Goal: Task Accomplishment & Management: Manage account settings

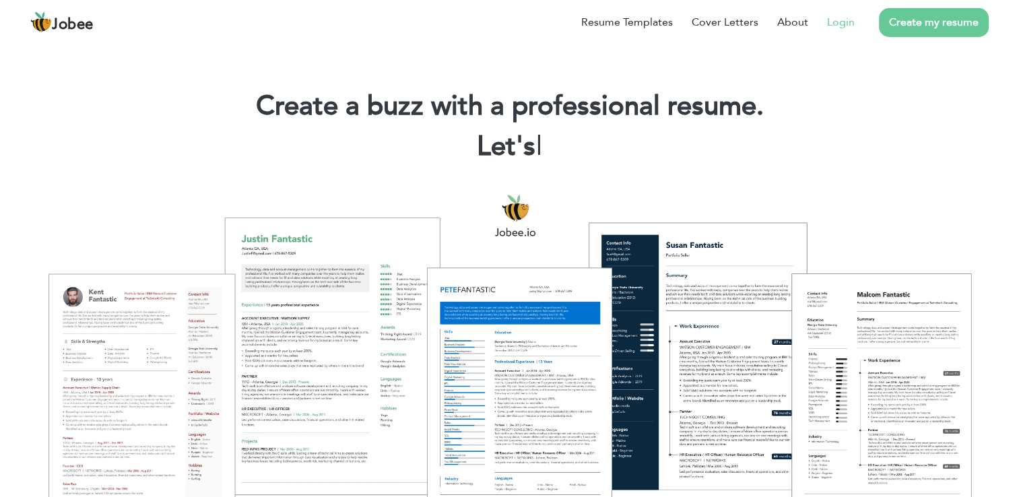
click at [846, 18] on link "Login" at bounding box center [841, 22] width 28 height 16
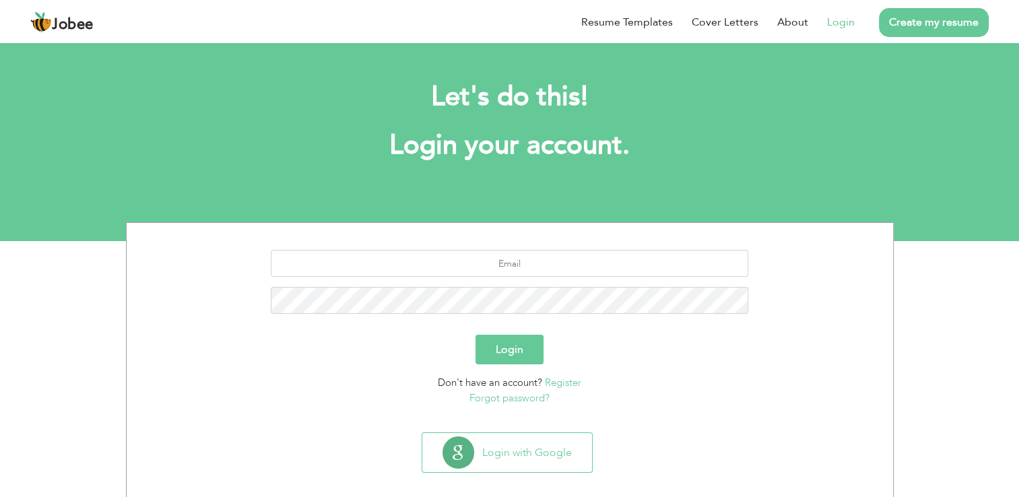
click at [541, 247] on section "Login Don't have an account? Register Forgot password?" at bounding box center [510, 325] width 746 height 204
click at [536, 256] on input "text" at bounding box center [509, 263] width 477 height 27
type input "Wajahath106@gmail.com"
click at [475, 335] on button "Login" at bounding box center [509, 350] width 68 height 30
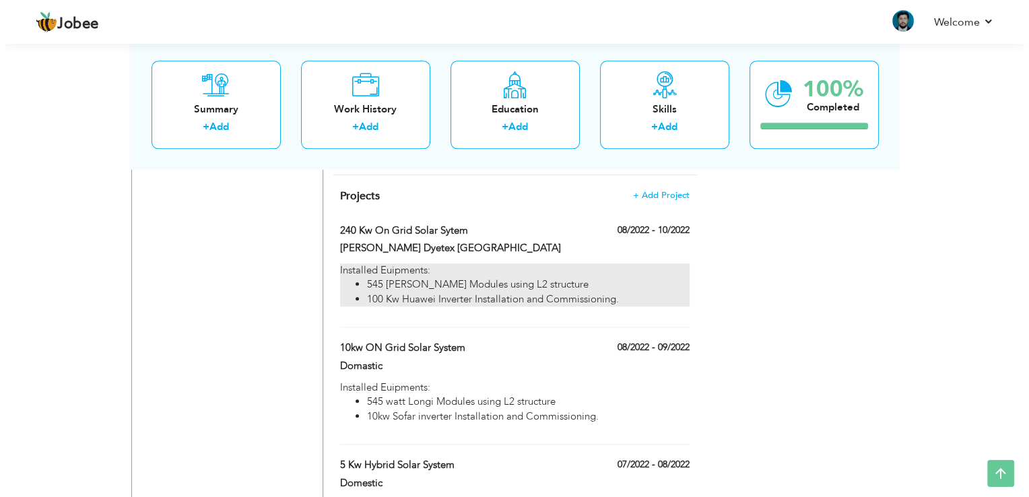
scroll to position [1481, 0]
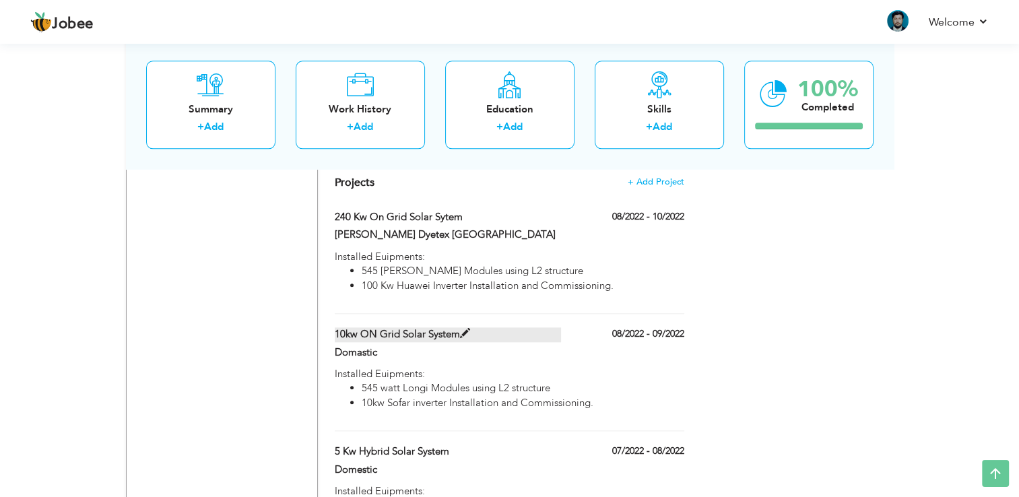
click at [463, 329] on span at bounding box center [465, 334] width 10 height 10
type input "10kw ON Grid Solar System"
type input "Domastic"
type input "08/2022"
type input "09/2022"
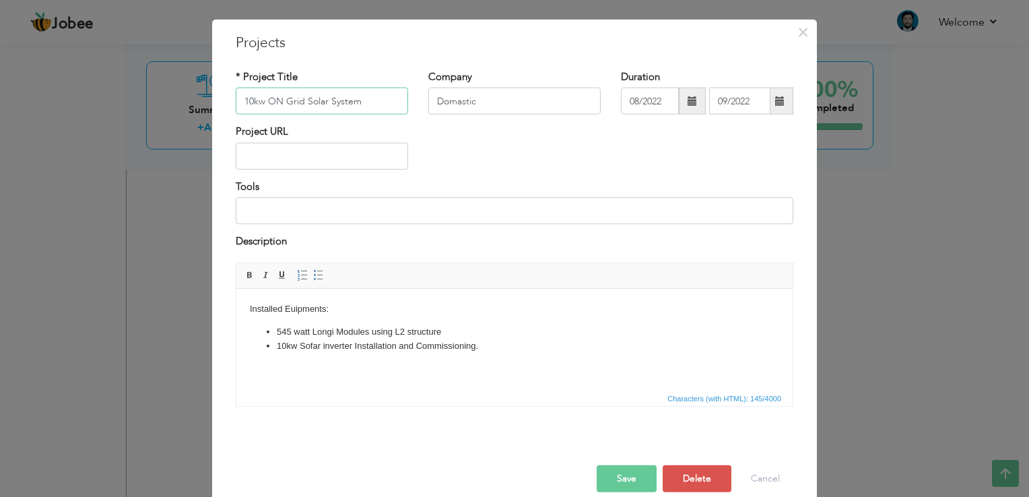
scroll to position [48, 0]
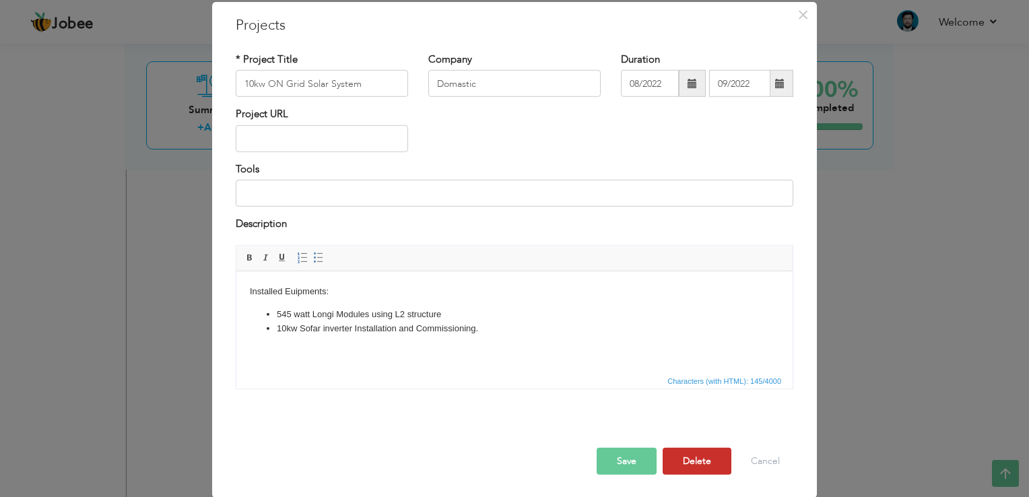
click at [688, 457] on button "Delete" at bounding box center [697, 460] width 69 height 27
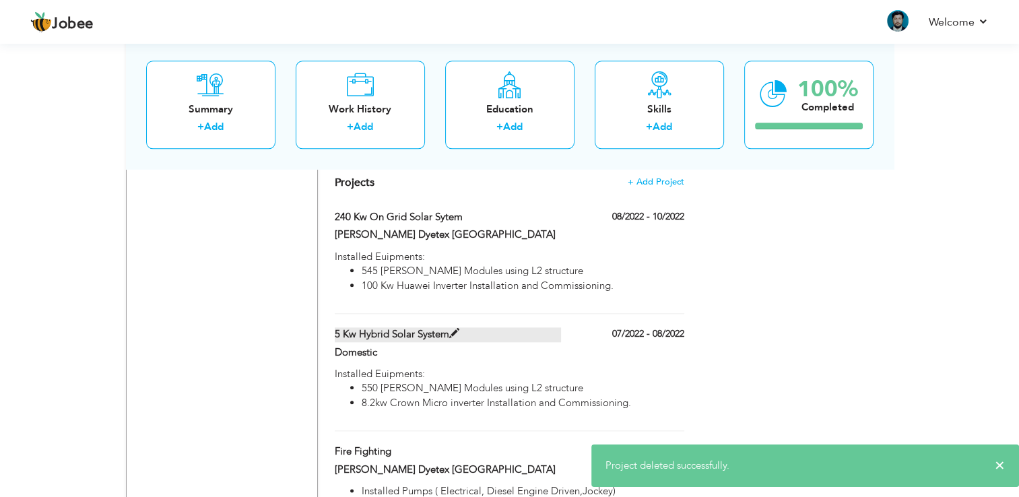
click at [451, 329] on span at bounding box center [454, 334] width 10 height 10
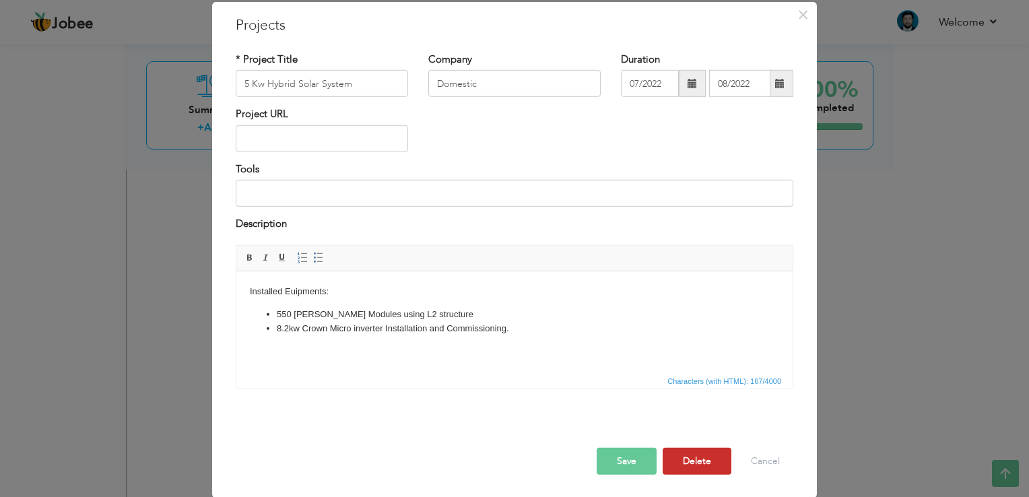
click at [692, 460] on button "Delete" at bounding box center [697, 460] width 69 height 27
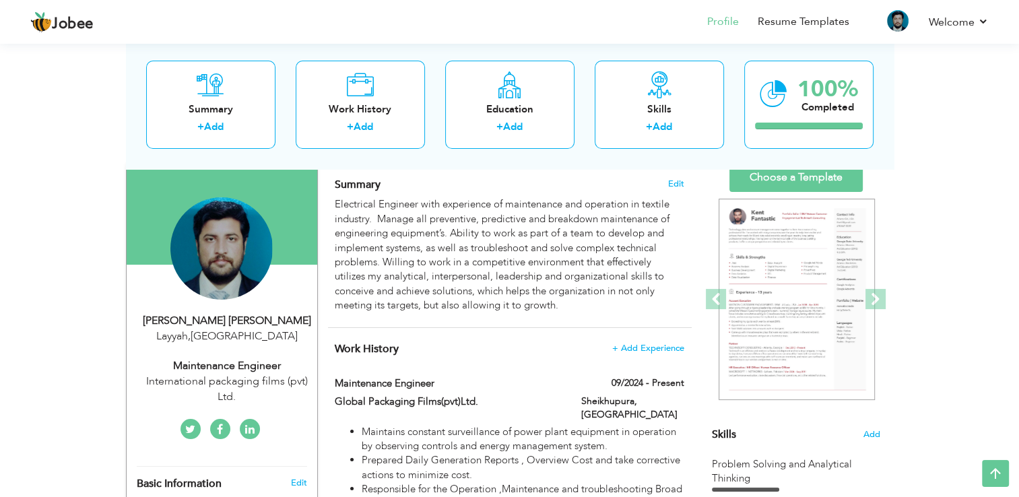
scroll to position [67, 0]
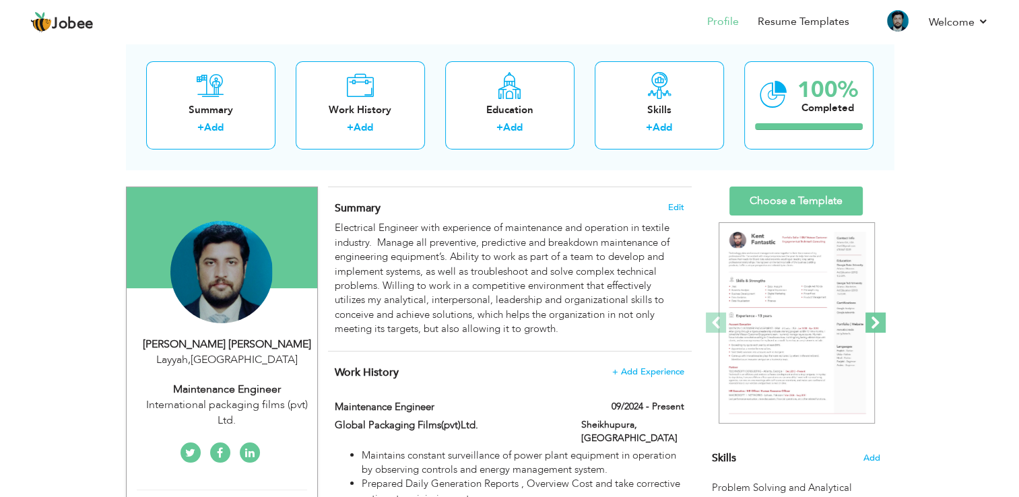
click at [880, 318] on span at bounding box center [875, 322] width 20 height 20
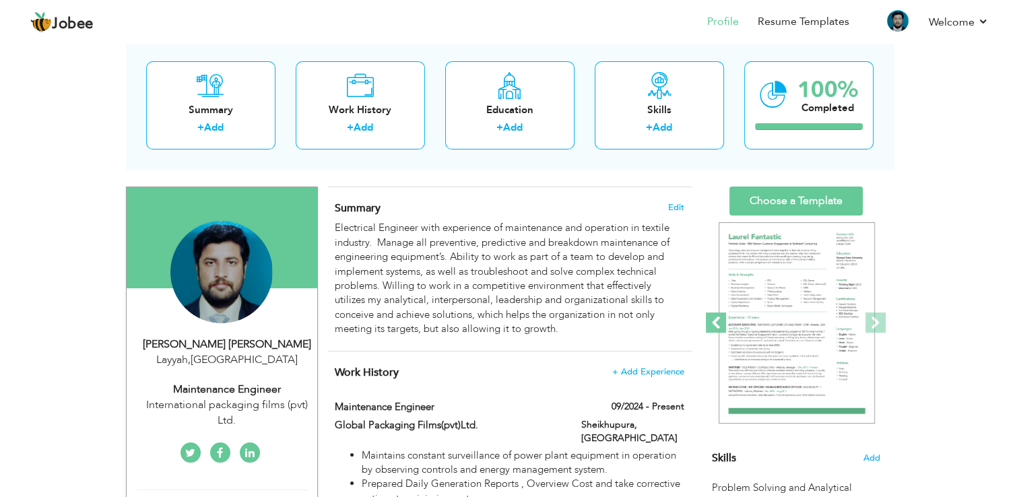
click at [710, 322] on span at bounding box center [716, 322] width 20 height 20
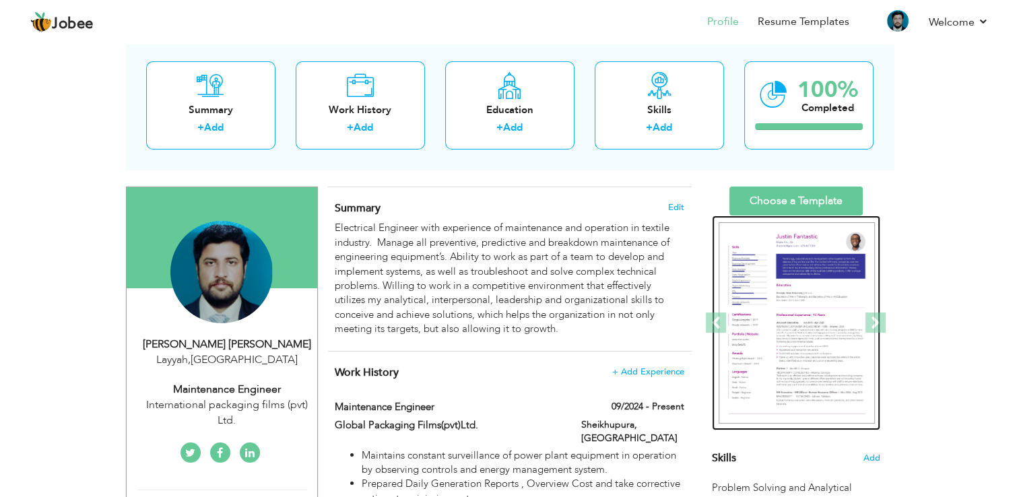
click at [808, 312] on img at bounding box center [797, 323] width 156 height 202
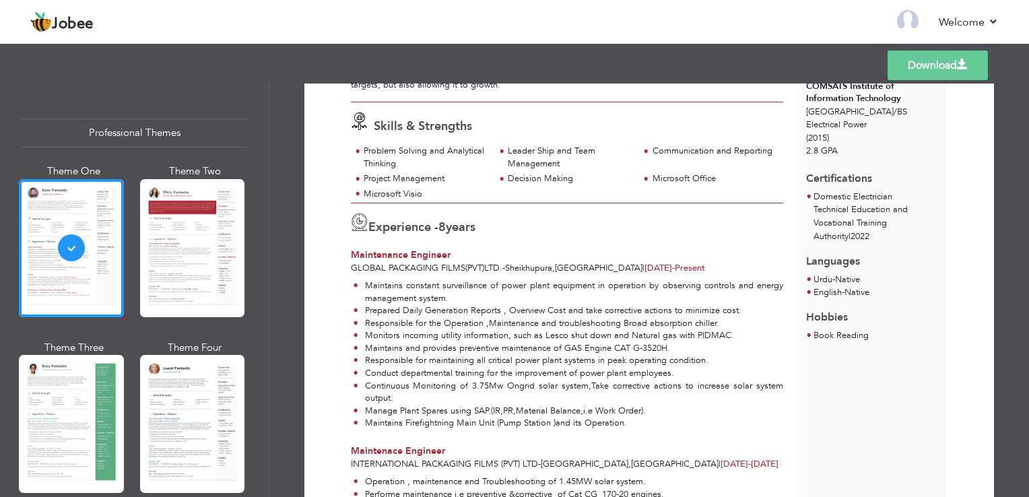
scroll to position [48, 0]
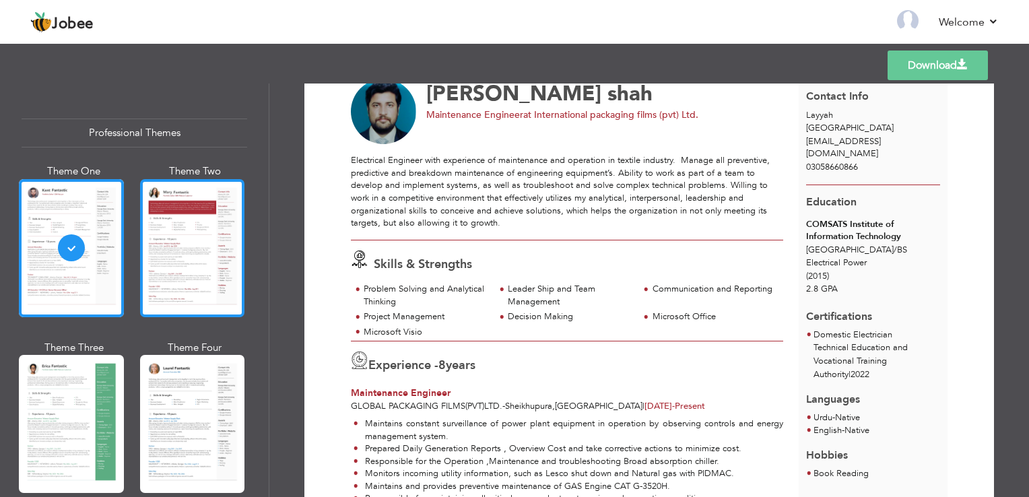
click at [183, 226] on div at bounding box center [192, 248] width 105 height 138
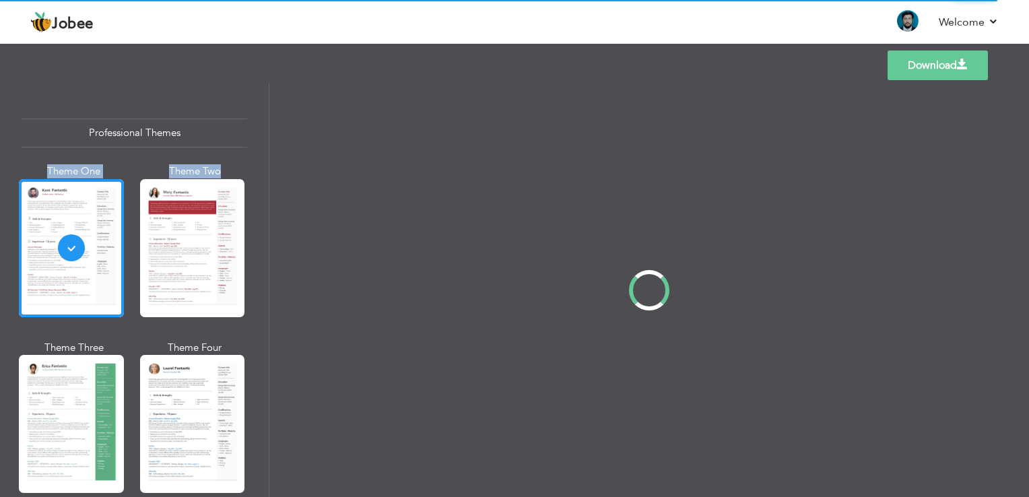
drag, startPoint x: 266, startPoint y: 121, endPoint x: 265, endPoint y: 182, distance: 61.3
click at [265, 182] on div "Professional Themes Theme One Theme Two Theme Three Theme Four" at bounding box center [514, 290] width 1029 height 413
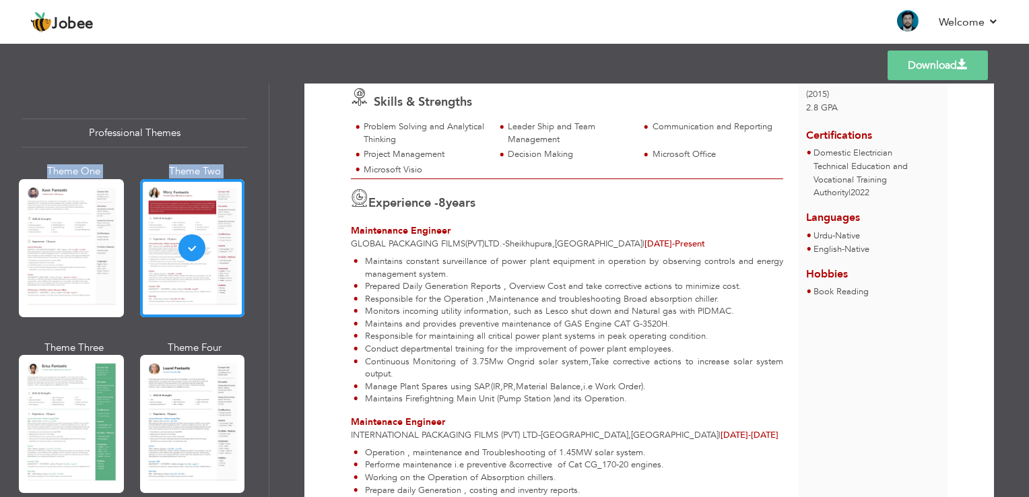
scroll to position [0, 0]
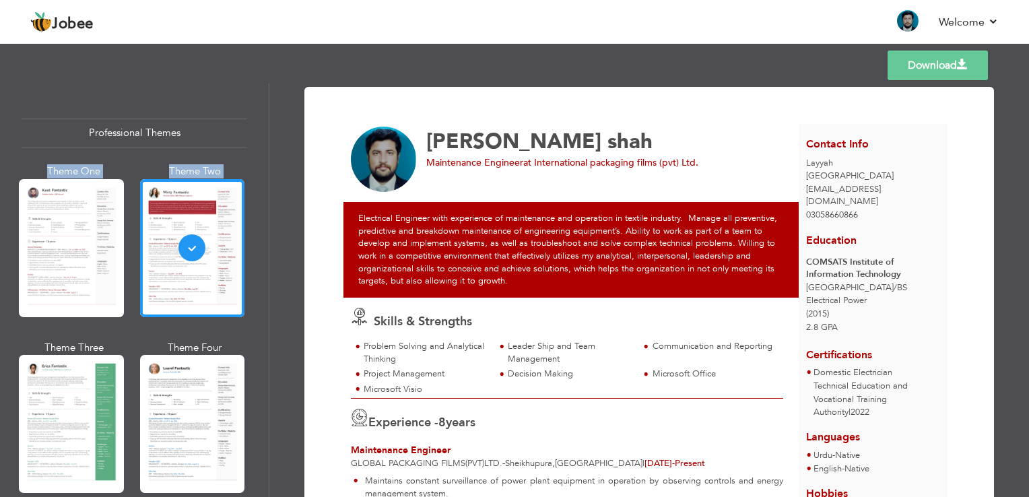
click at [933, 67] on link "Download" at bounding box center [938, 66] width 100 height 30
